Goal: Task Accomplishment & Management: Use online tool/utility

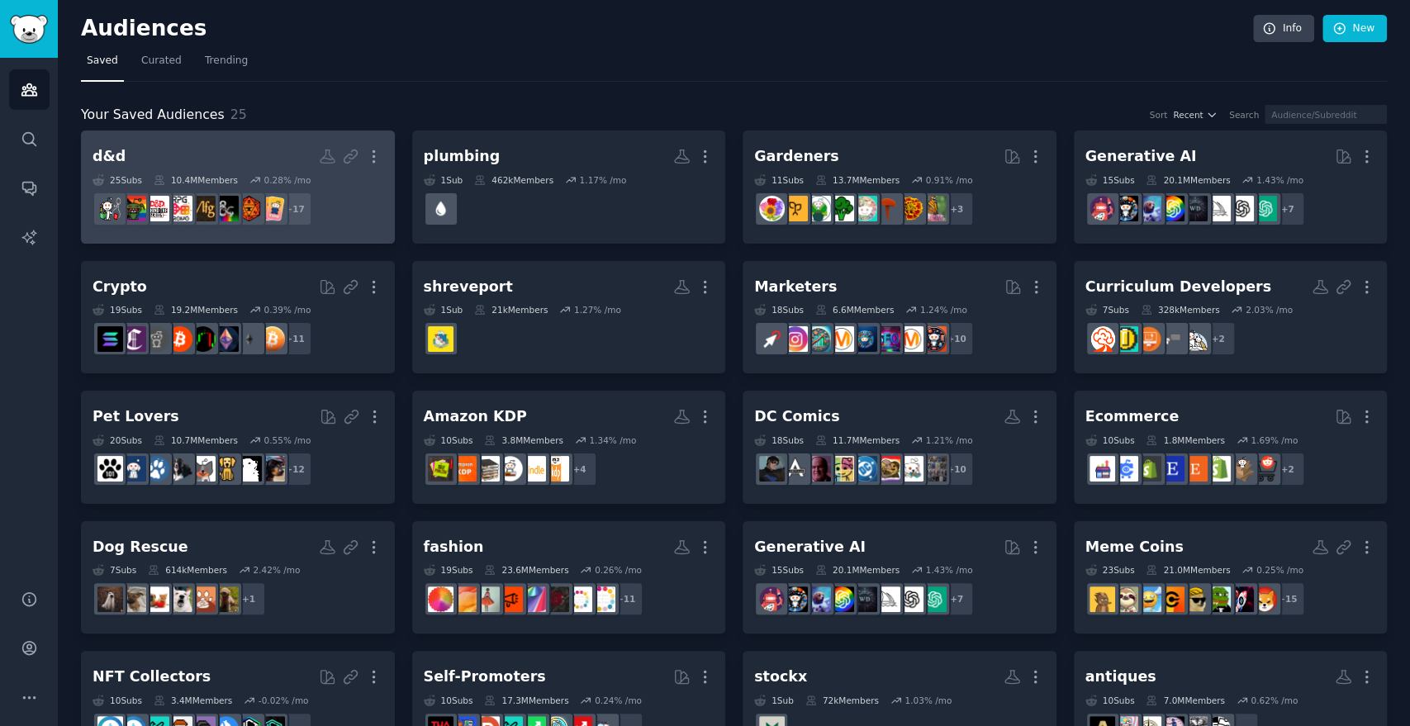
click at [253, 146] on h2 "d&d More" at bounding box center [238, 156] width 291 height 29
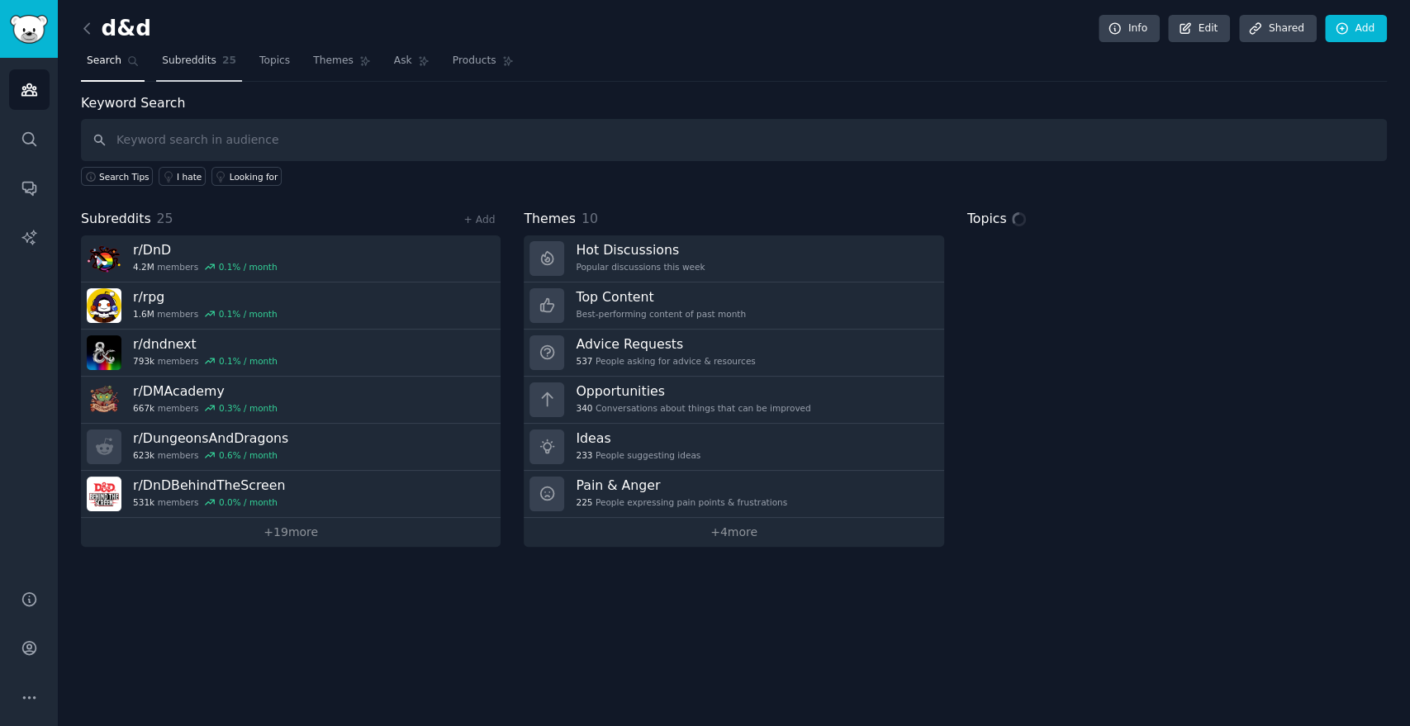
click at [188, 51] on link "Subreddits 25" at bounding box center [199, 65] width 86 height 34
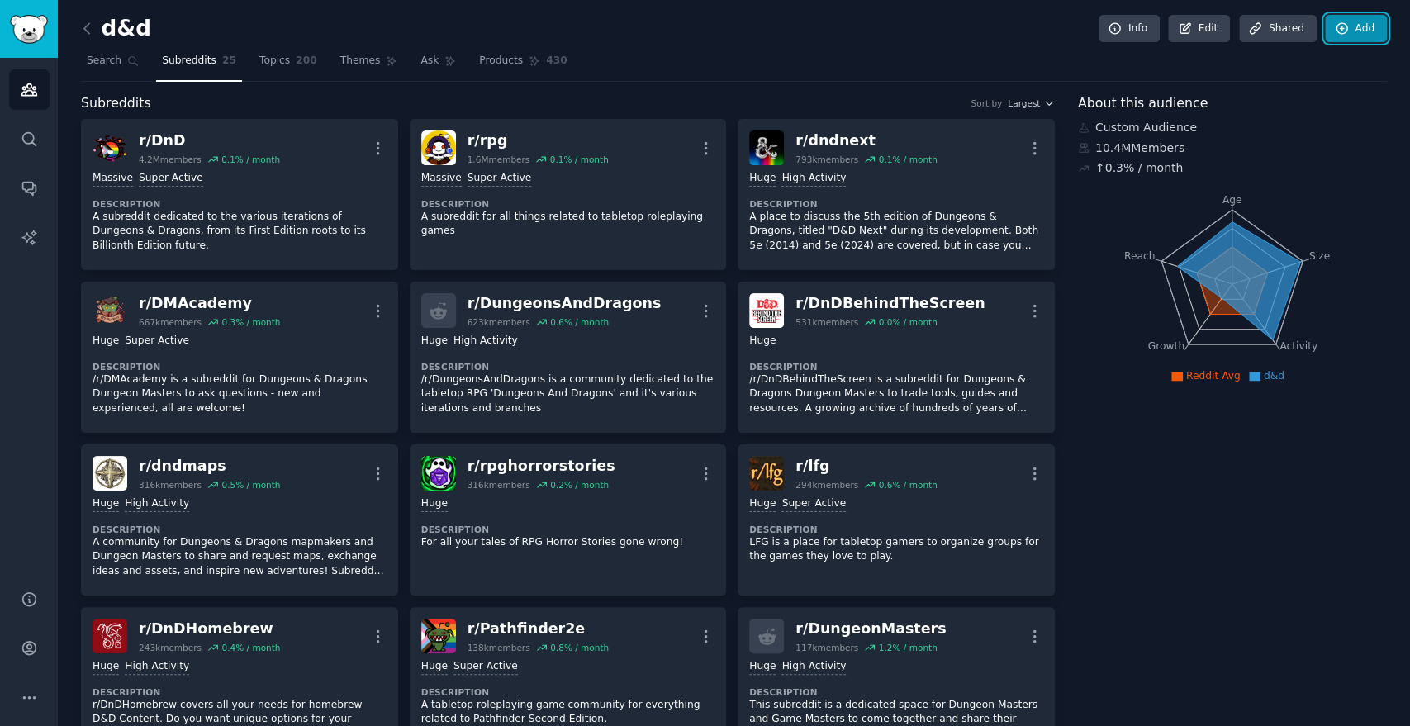
click at [1333, 19] on link "Add" at bounding box center [1356, 29] width 62 height 28
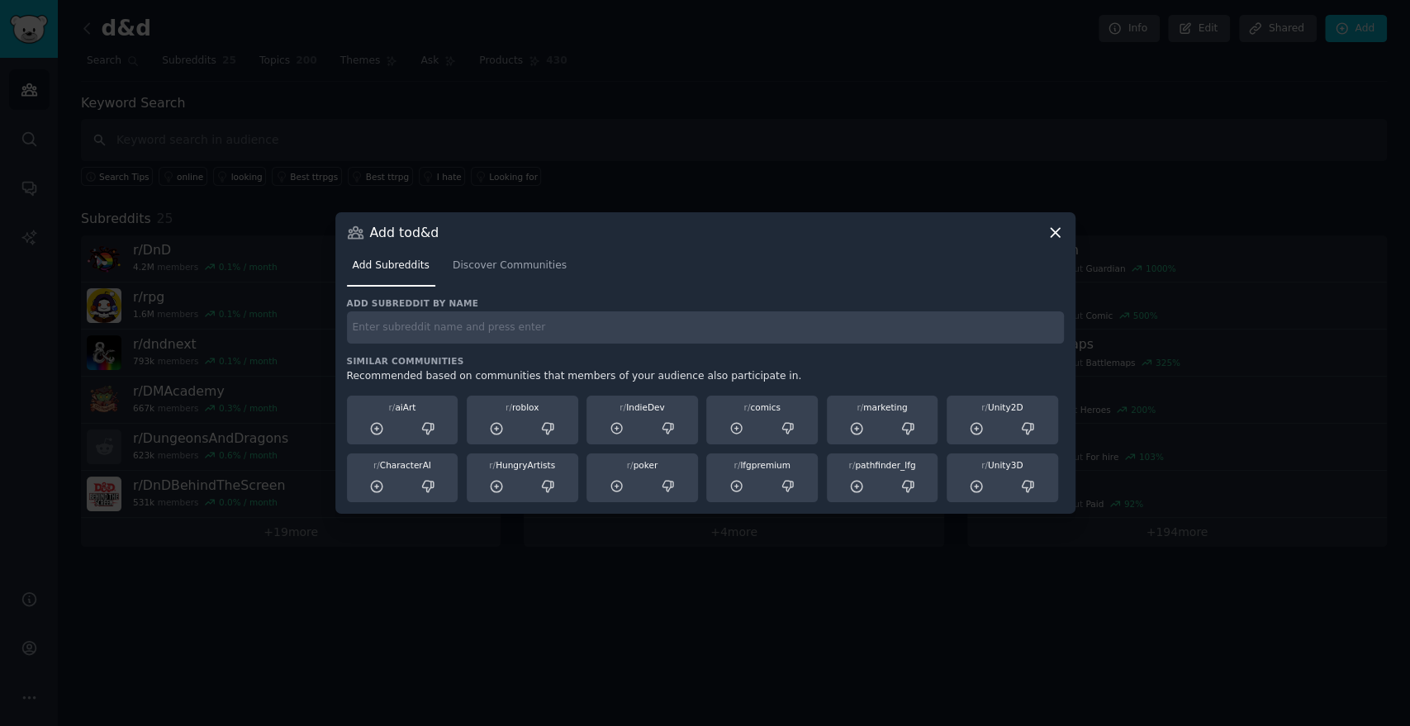
click at [747, 352] on div "Add subreddit by name Similar Communities Recommended based on communities that…" at bounding box center [705, 400] width 717 height 206
click at [584, 84] on div at bounding box center [705, 363] width 1410 height 726
